Goal: Task Accomplishment & Management: Use online tool/utility

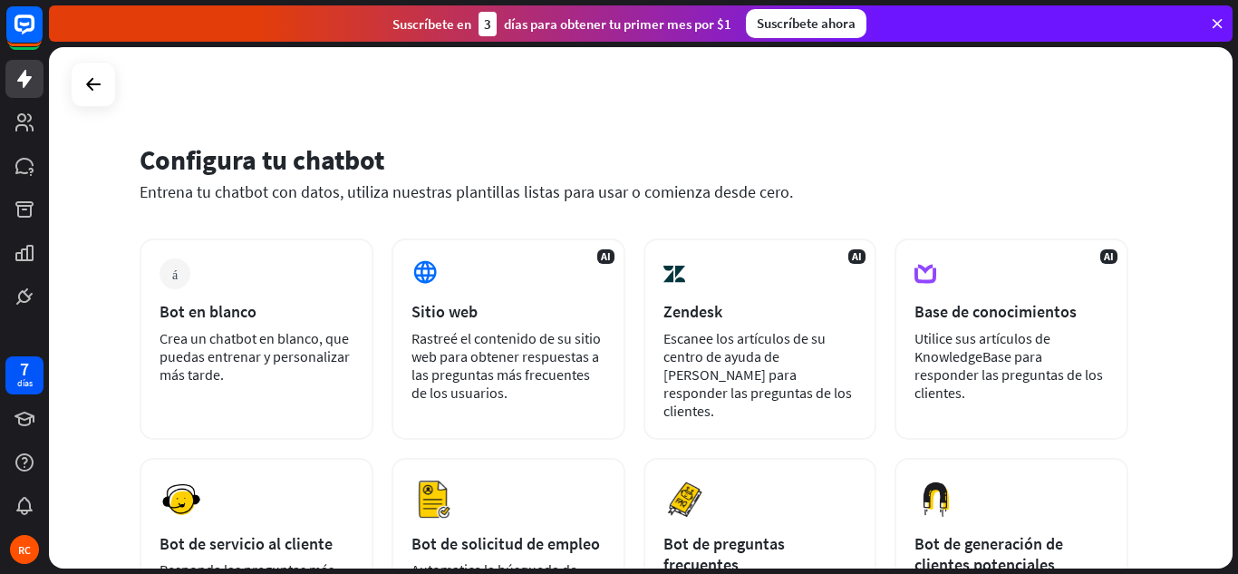
click at [1039, 158] on div "Configura tu chatbot" at bounding box center [634, 159] width 989 height 34
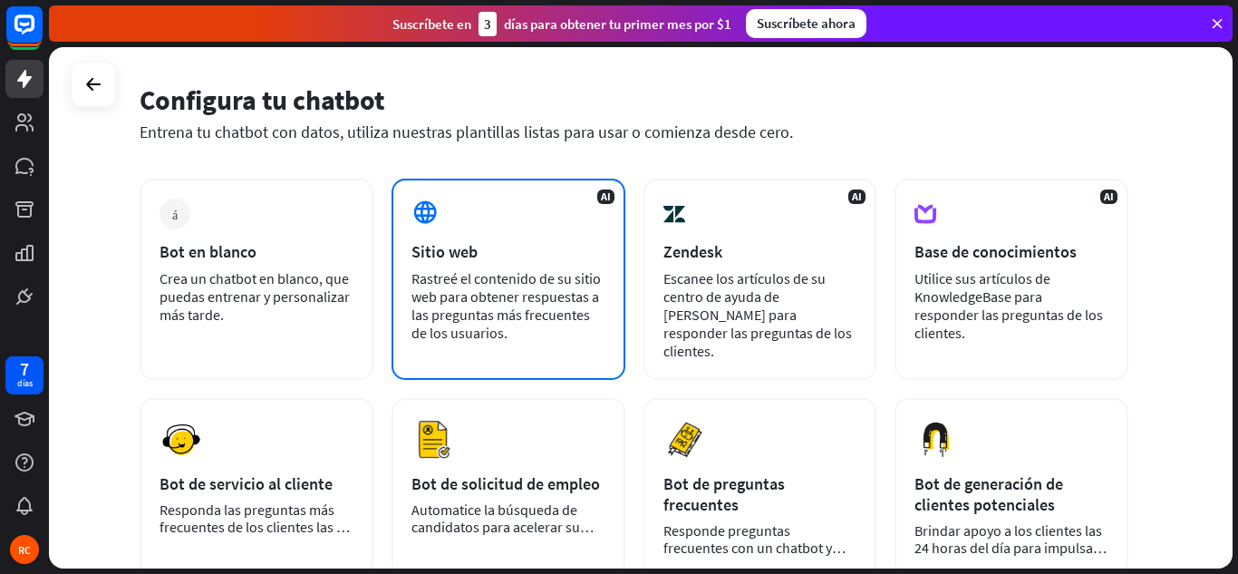
scroll to position [181, 0]
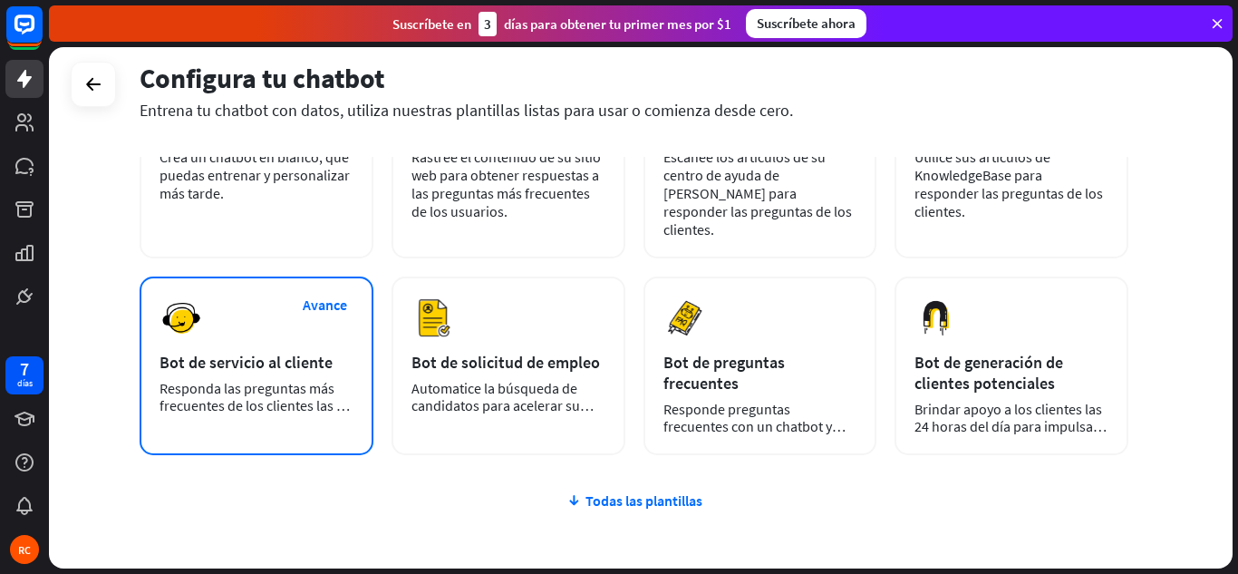
click at [307, 352] on font "Bot de servicio al cliente" at bounding box center [246, 362] width 173 height 21
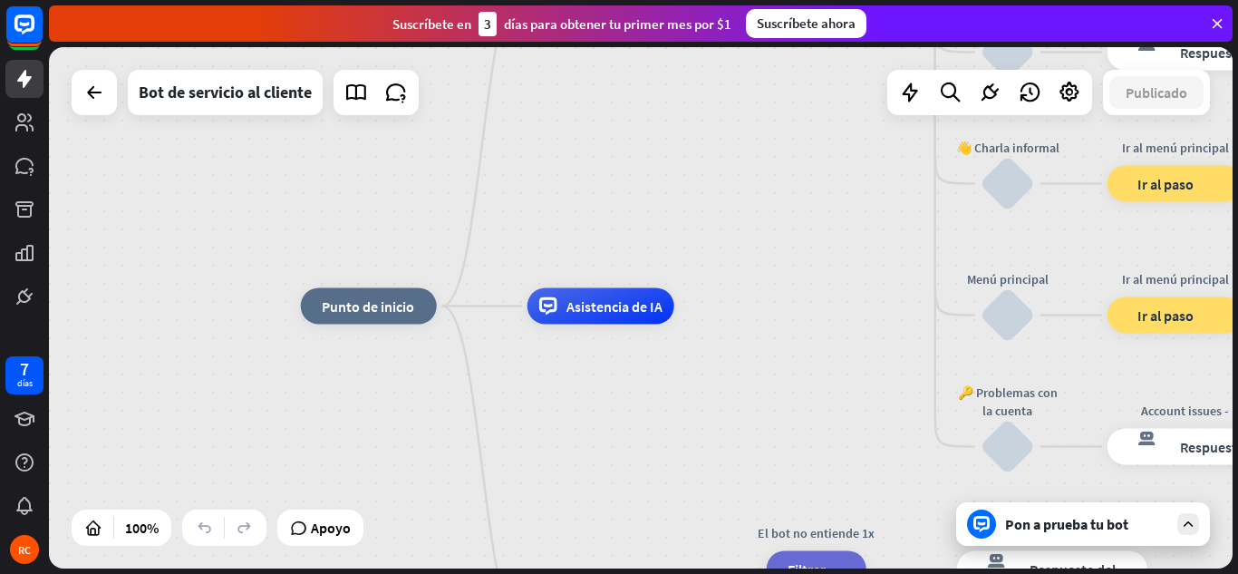
click at [1088, 507] on div "Pon a prueba tu bot" at bounding box center [1083, 524] width 254 height 44
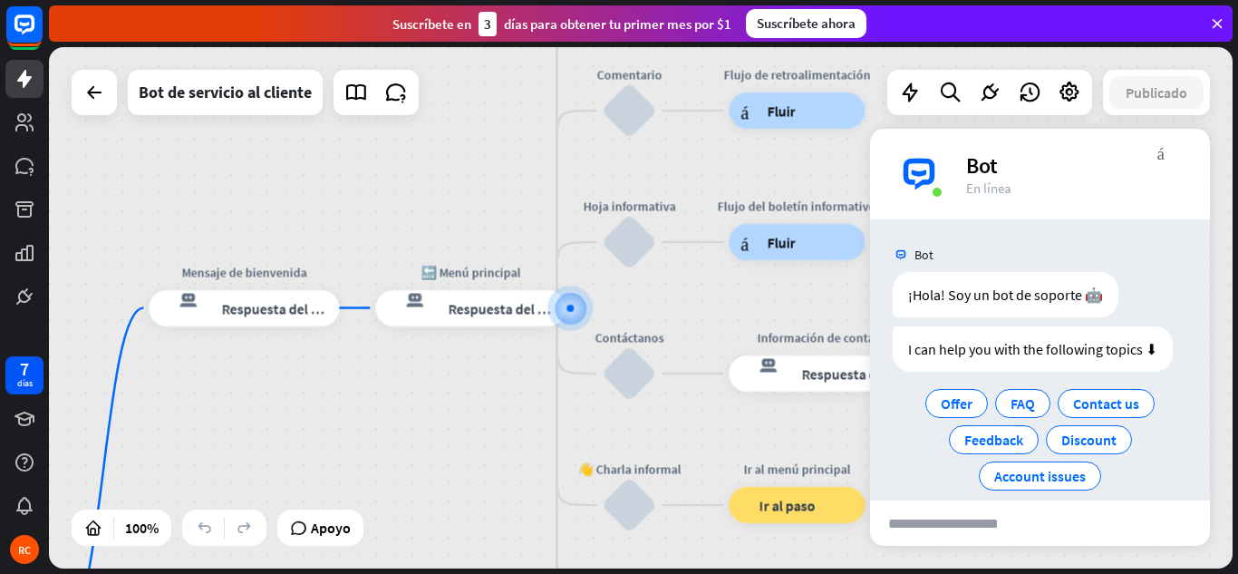
scroll to position [22, 0]
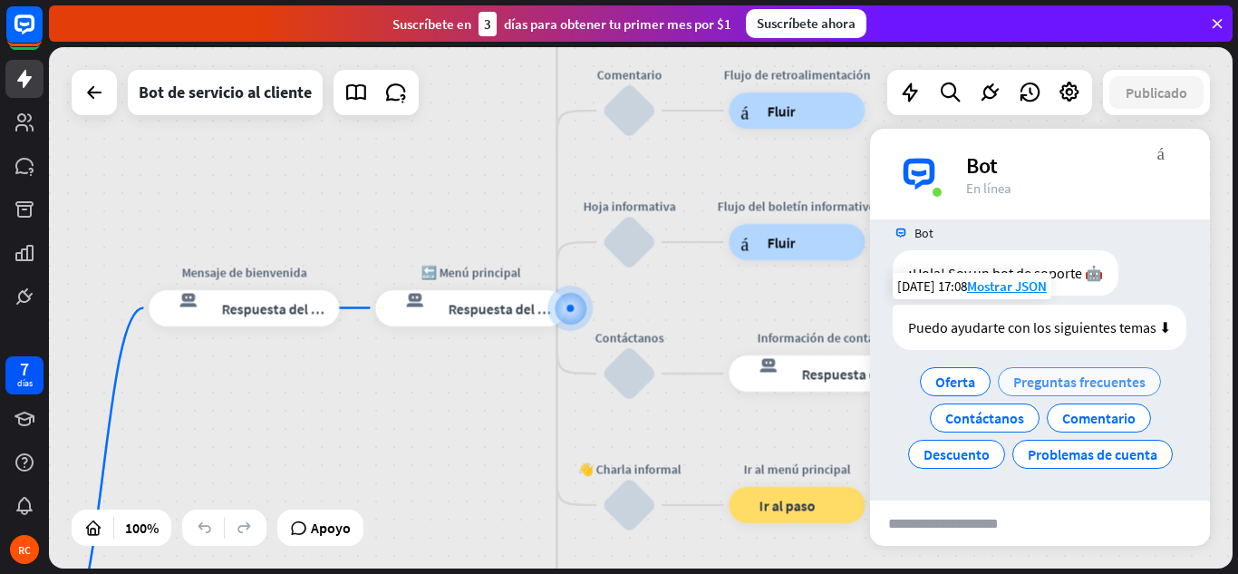
click at [1101, 391] on font "Preguntas frecuentes" at bounding box center [1079, 382] width 132 height 18
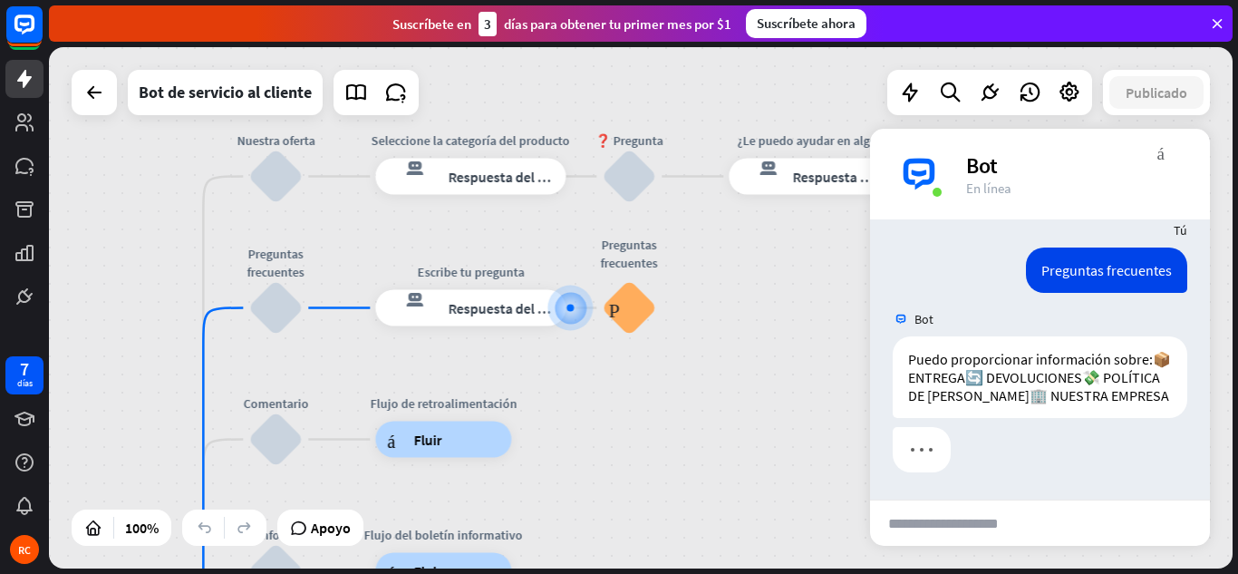
scroll to position [222, 0]
click at [996, 528] on input "text" at bounding box center [959, 522] width 178 height 45
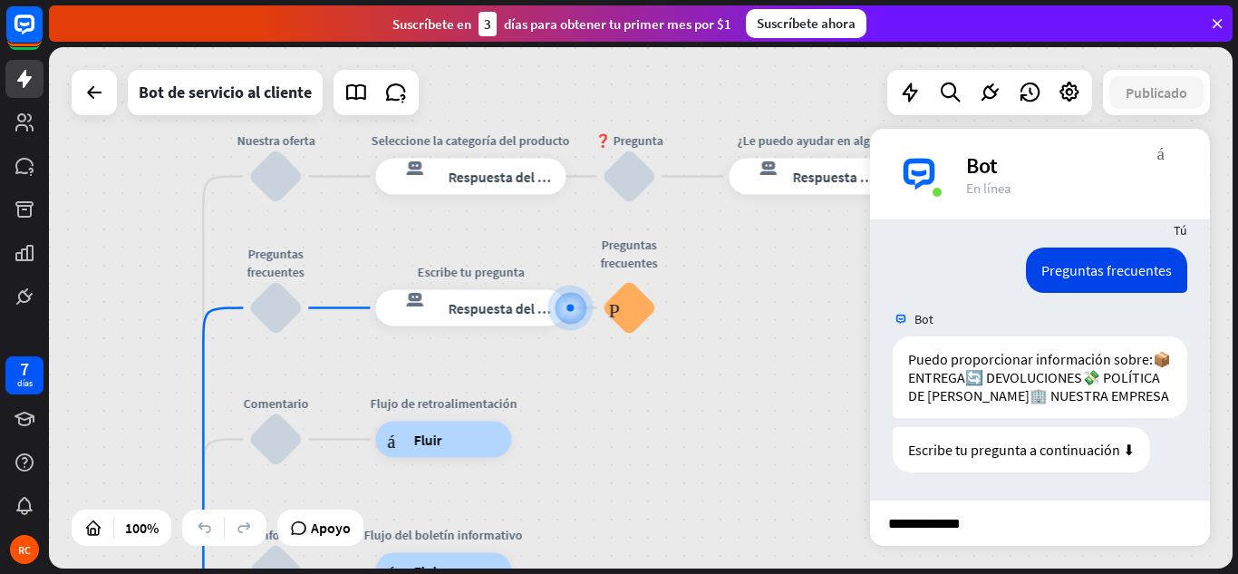
type input "**********"
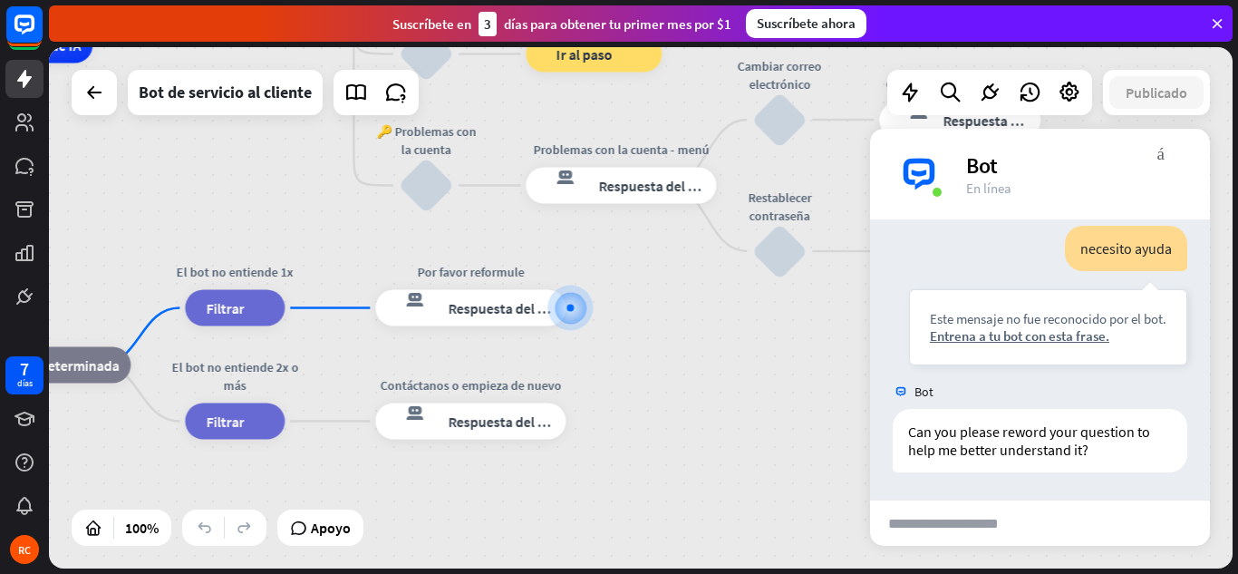
scroll to position [529, 0]
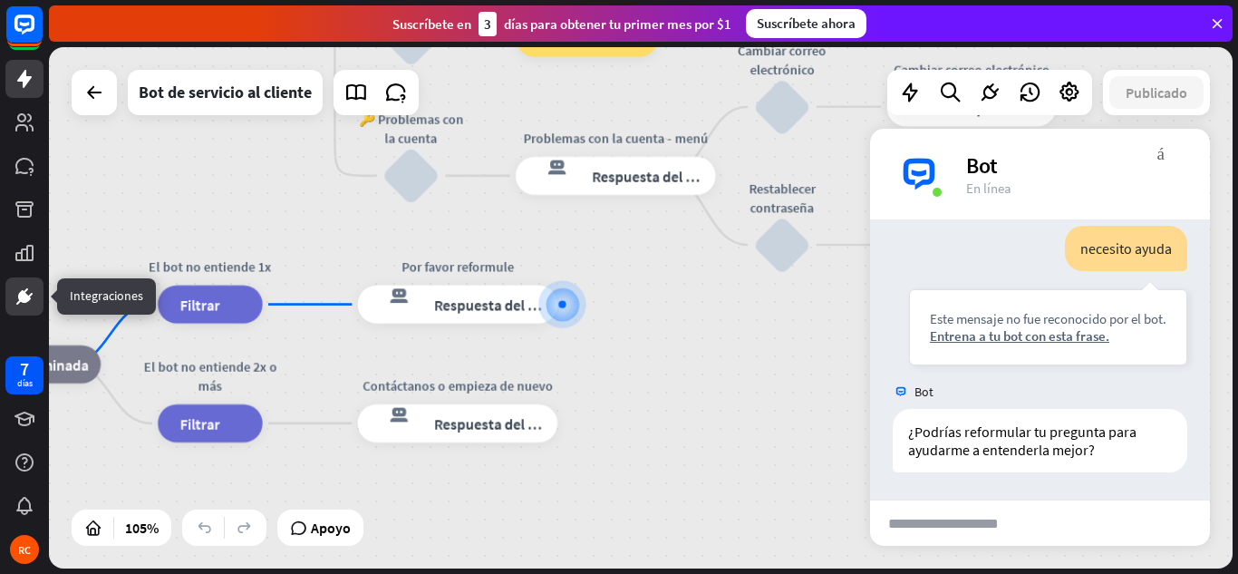
click at [10, 300] on link at bounding box center [24, 296] width 38 height 38
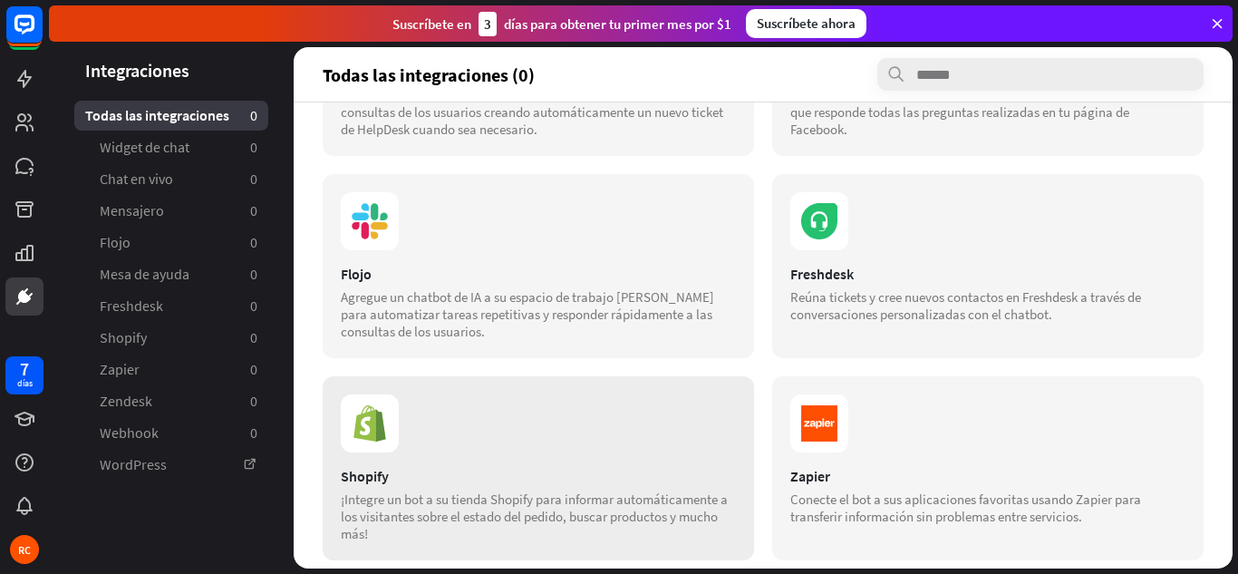
scroll to position [363, 0]
click at [809, 238] on icon at bounding box center [819, 220] width 58 height 58
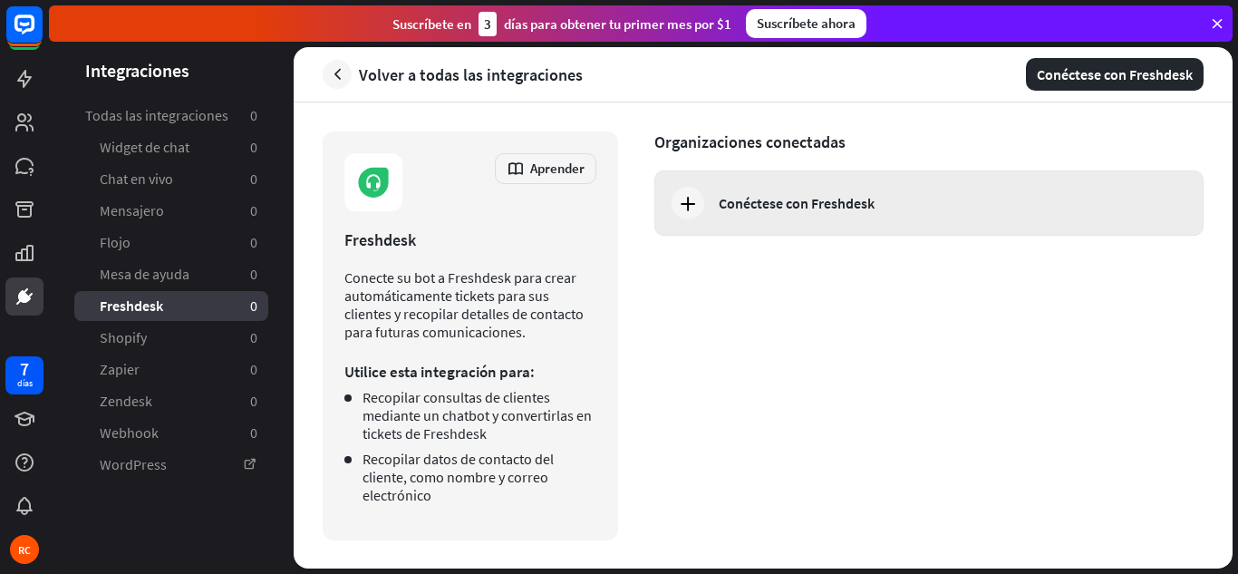
click at [767, 214] on div "Conéctese con Freshdesk" at bounding box center [928, 202] width 549 height 65
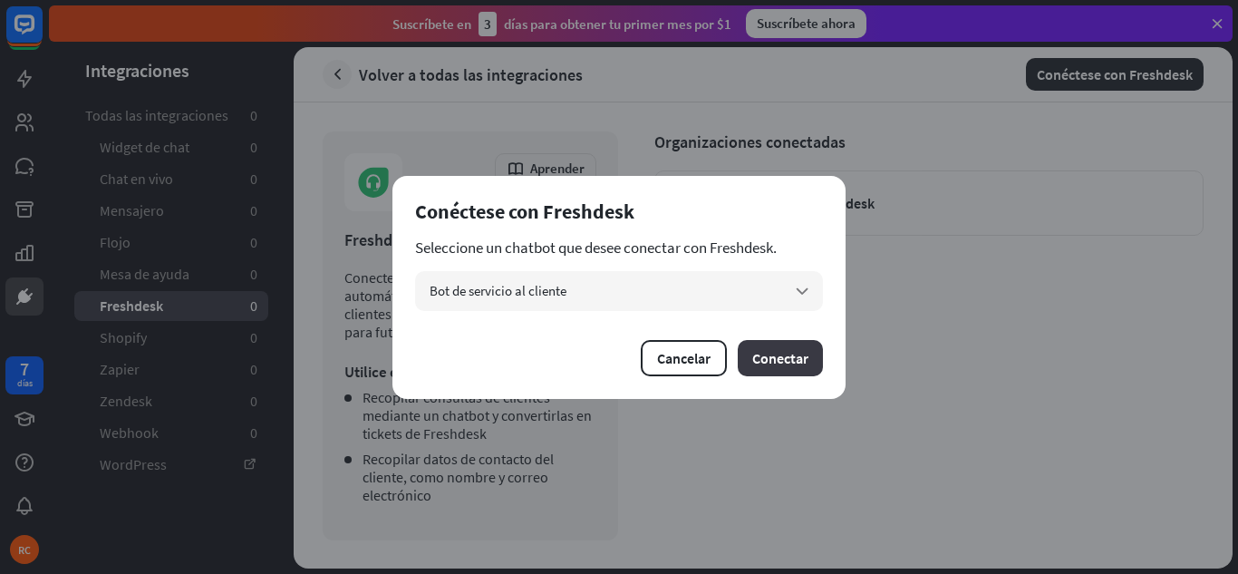
click at [767, 353] on font "Conectar" at bounding box center [780, 358] width 56 height 18
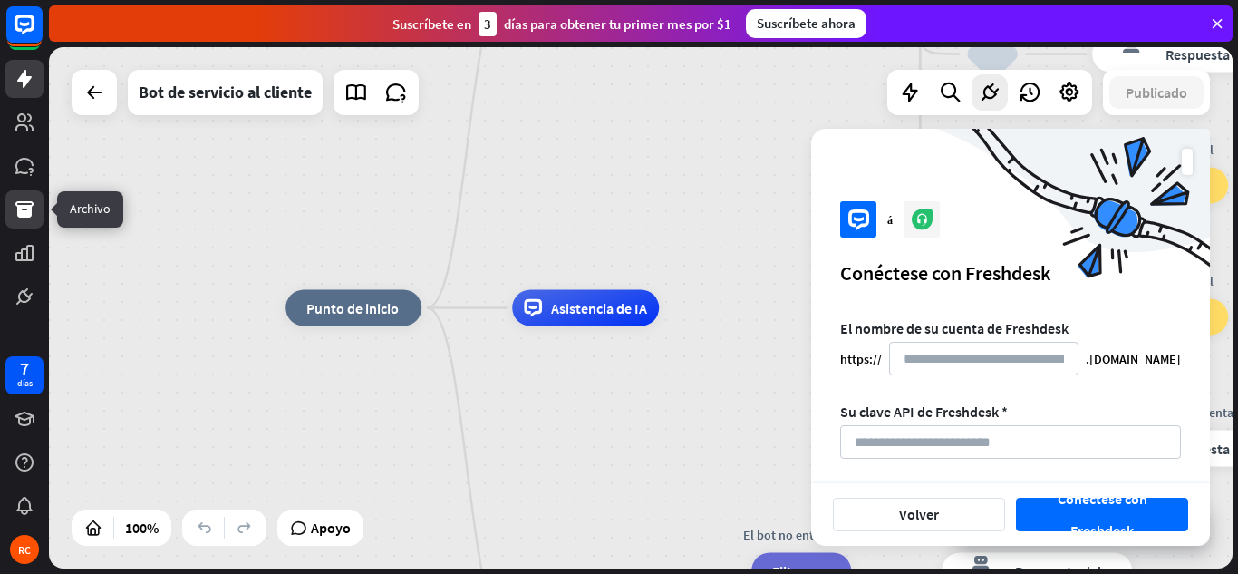
click at [28, 201] on icon at bounding box center [24, 209] width 18 height 16
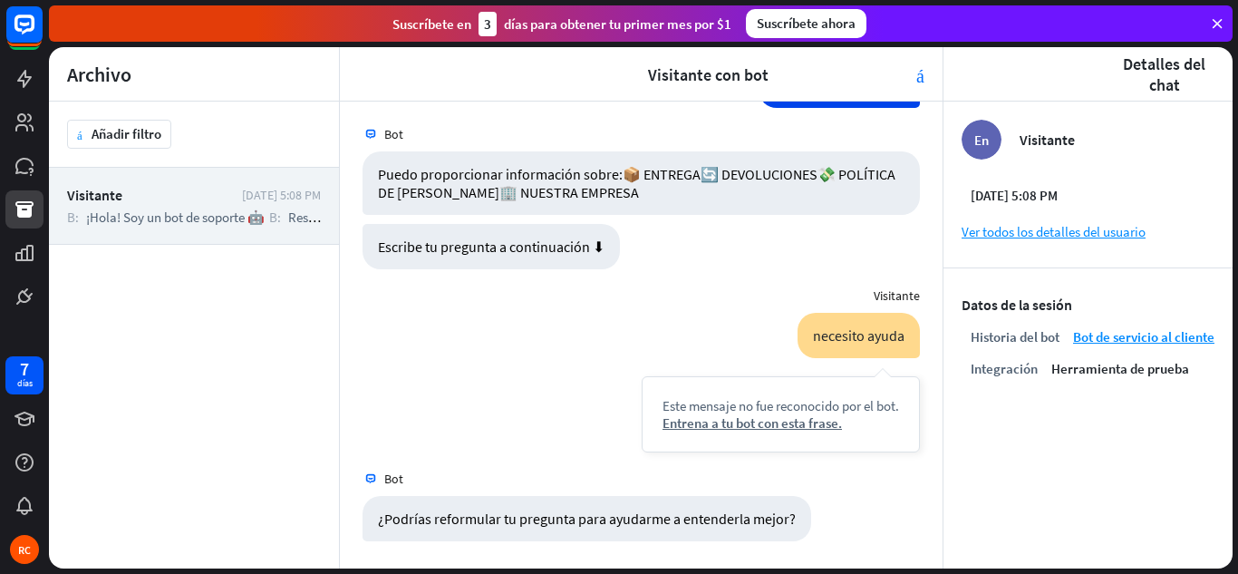
scroll to position [272, 0]
click at [25, 292] on icon at bounding box center [26, 290] width 5 height 5
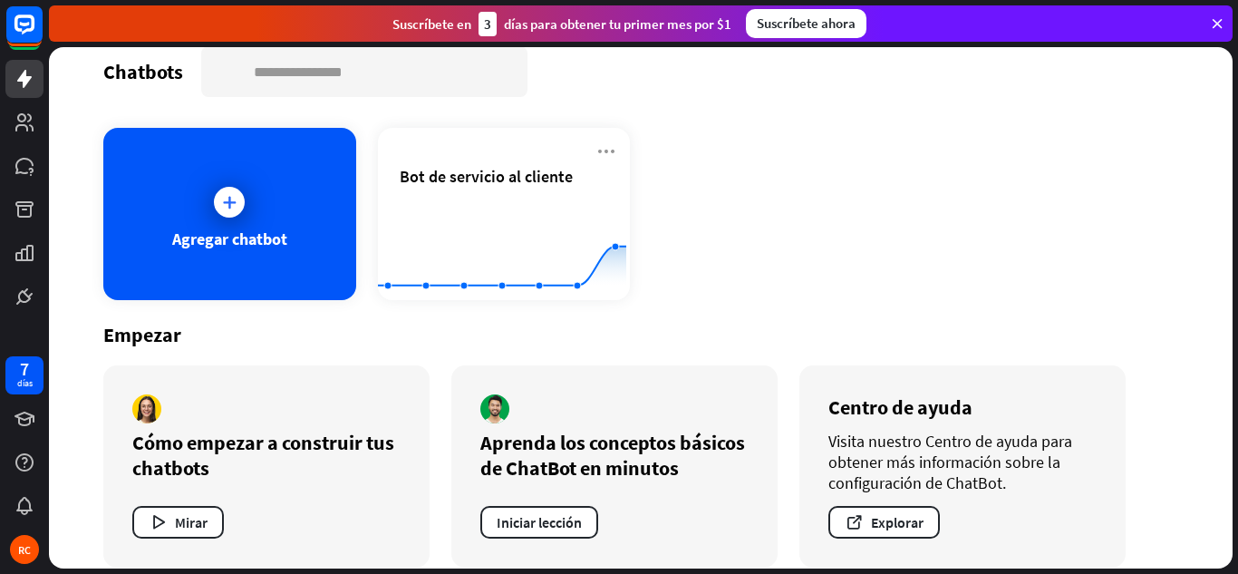
scroll to position [44, 0]
